Goal: Task Accomplishment & Management: Manage account settings

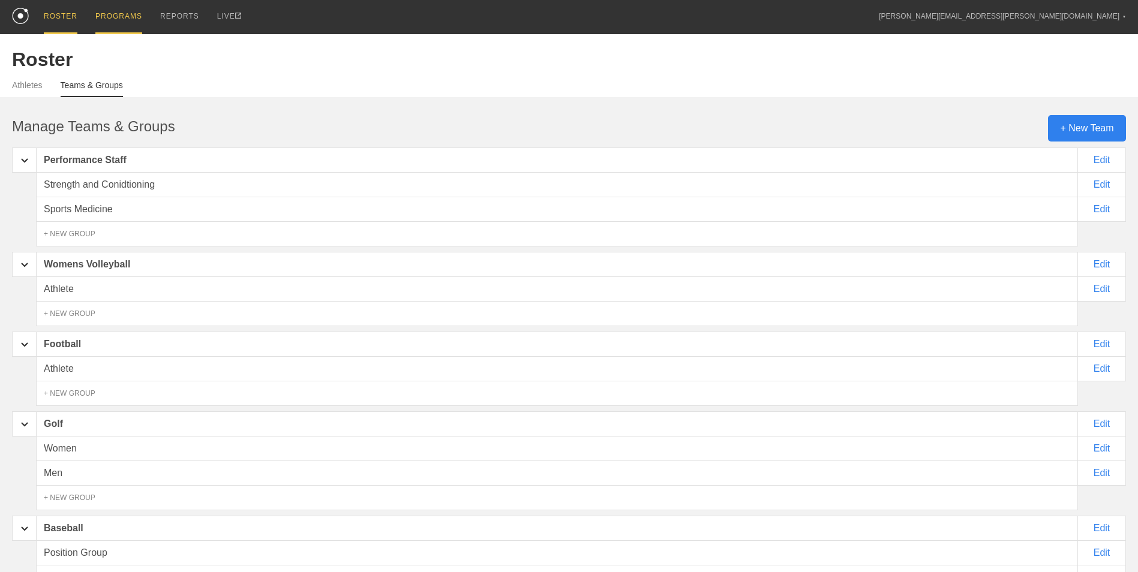
click at [116, 11] on div "PROGRAMS" at bounding box center [118, 17] width 47 height 34
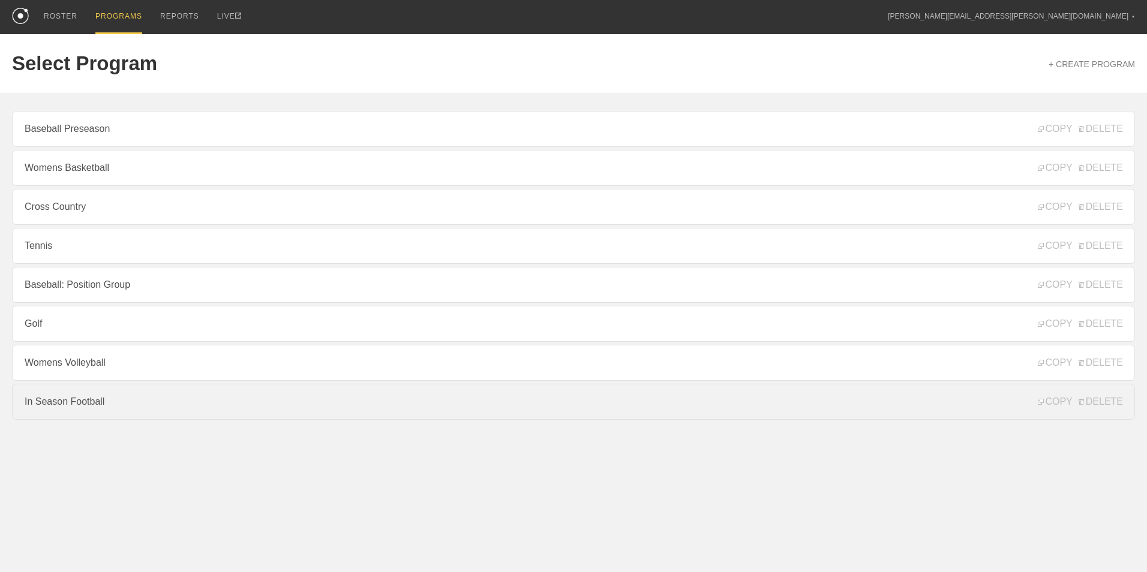
click at [109, 416] on link "In Season Football" at bounding box center [573, 402] width 1123 height 36
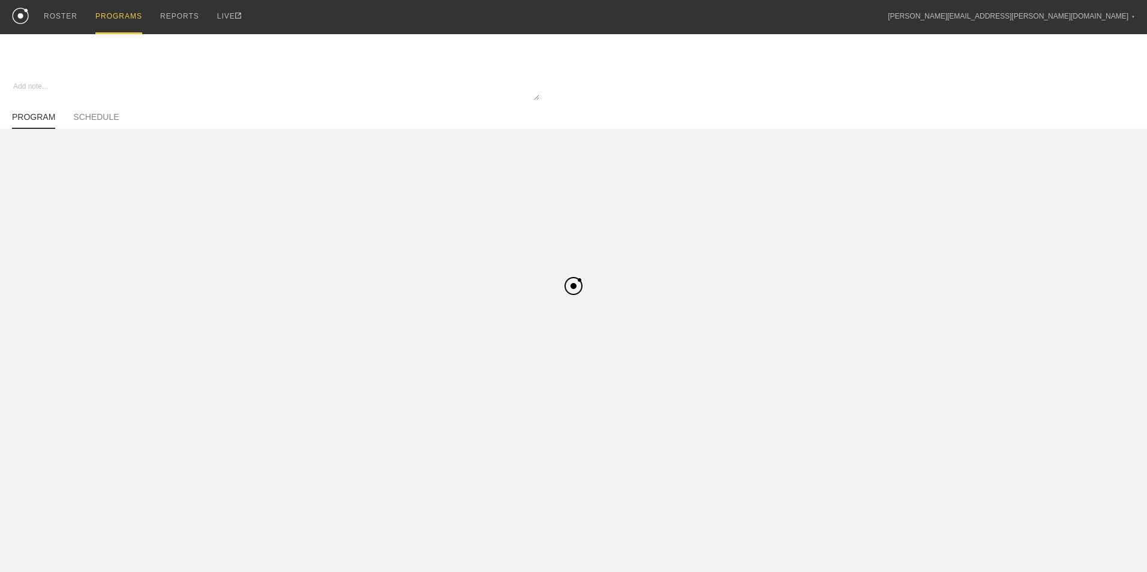
type textarea "x"
type input "In Season Football"
type textarea "Block 1"
